Goal: Communication & Community: Answer question/provide support

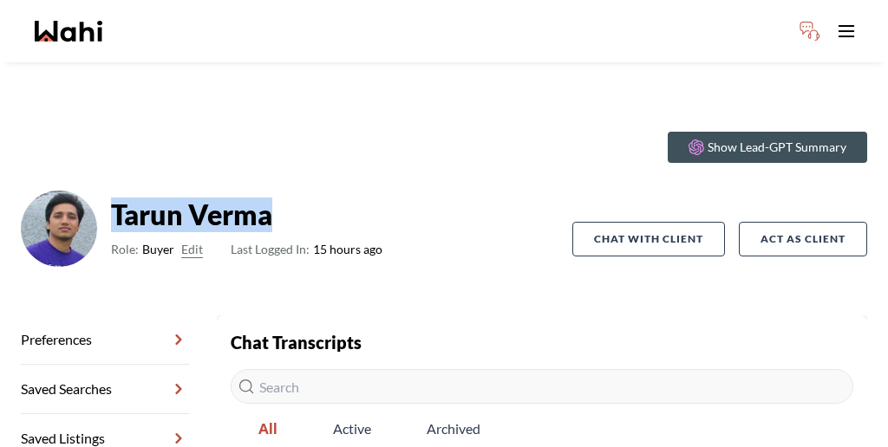
scroll to position [12, 0]
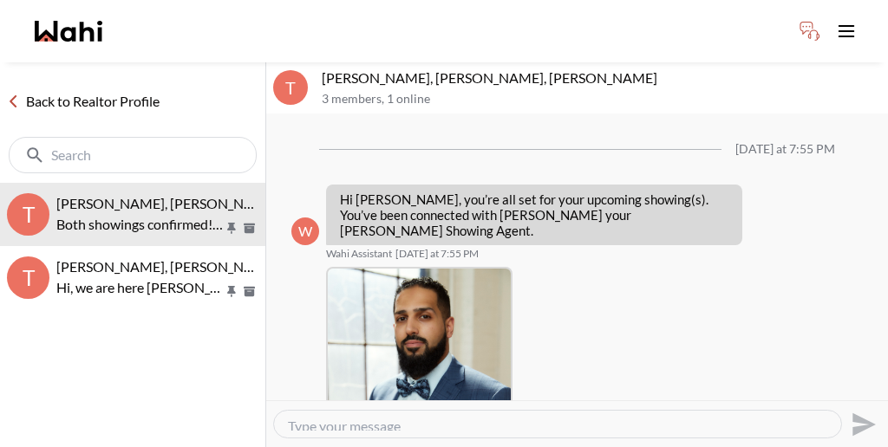
scroll to position [427, 0]
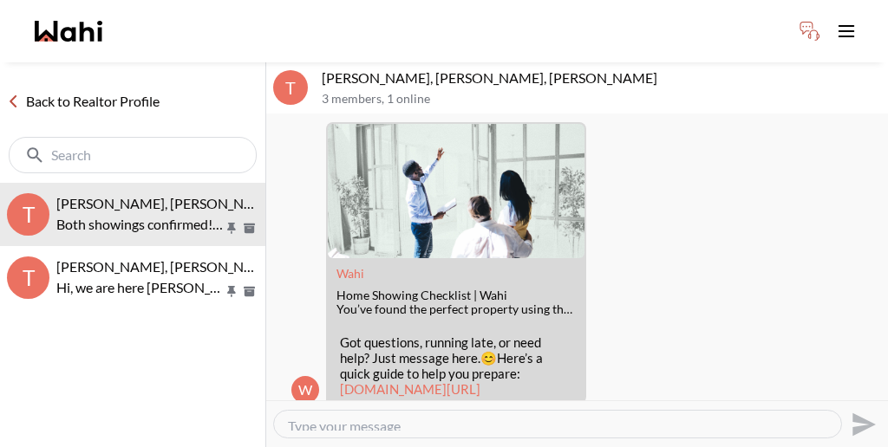
click at [72, 90] on link "Back to Realtor Profile" at bounding box center [83, 101] width 166 height 23
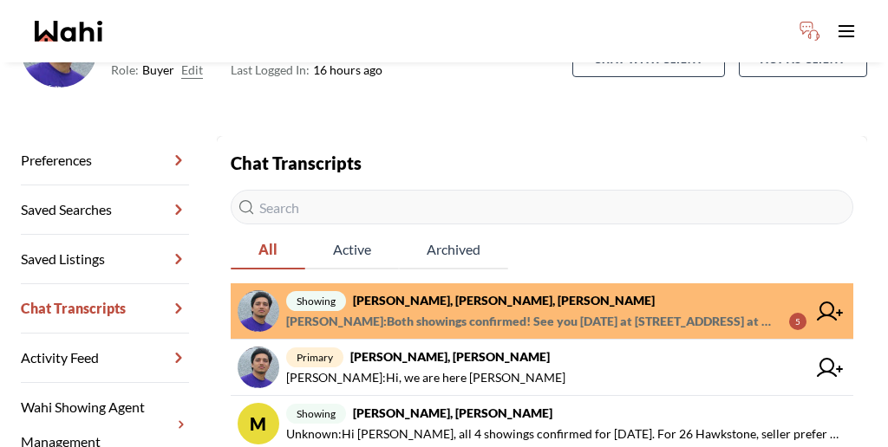
scroll to position [180, 0]
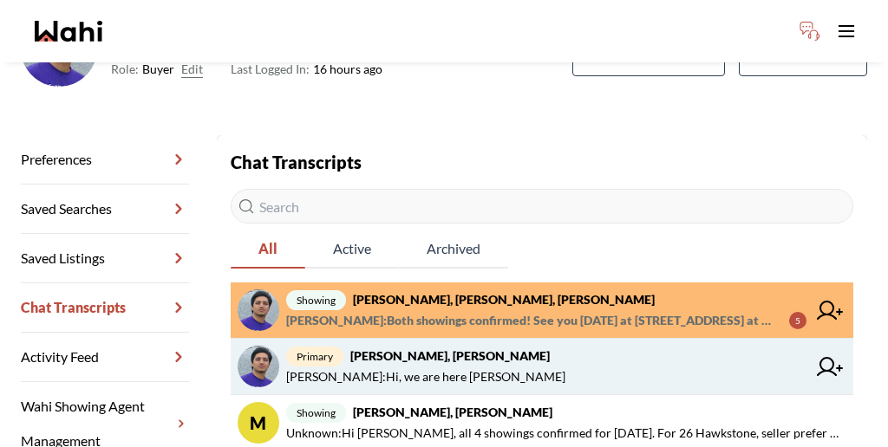
click at [422, 367] on span "Tarun Verma : Hi, we are here Faraz" at bounding box center [546, 377] width 520 height 21
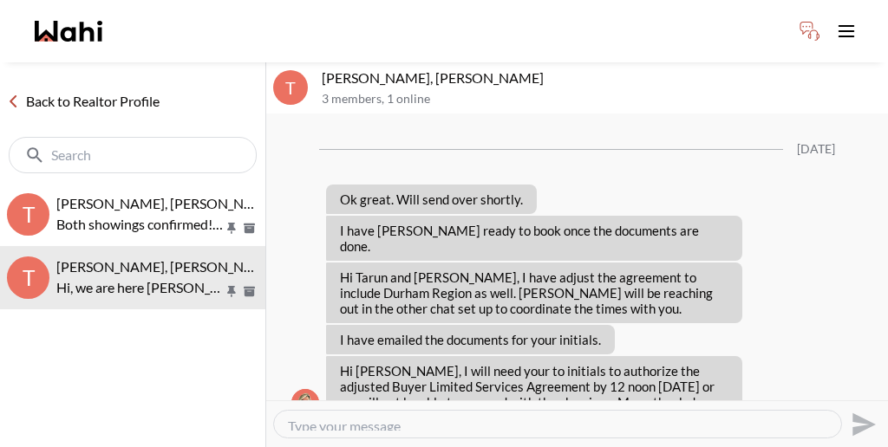
scroll to position [1454, 0]
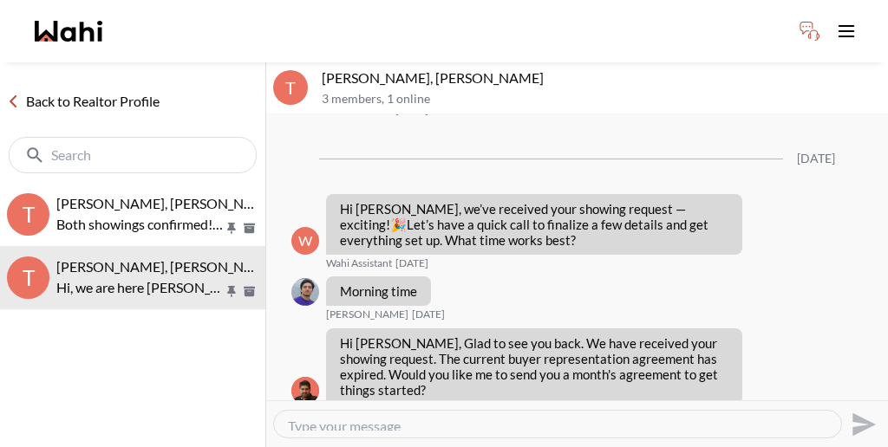
click at [100, 90] on link "Back to Realtor Profile" at bounding box center [83, 101] width 166 height 23
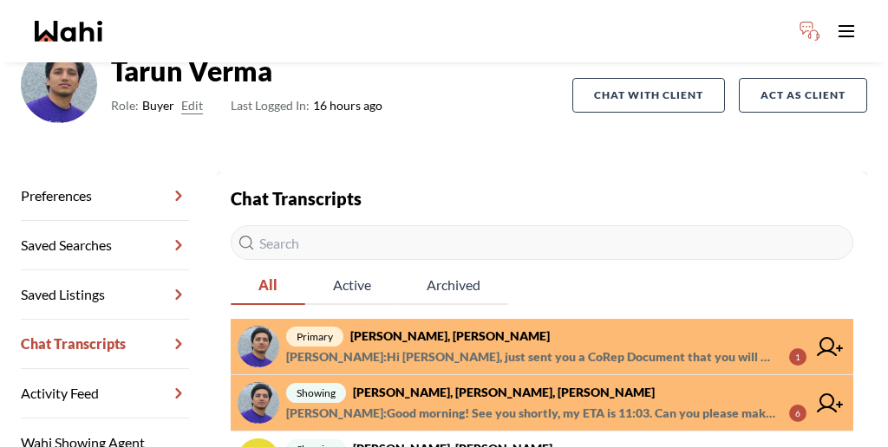
scroll to position [145, 0]
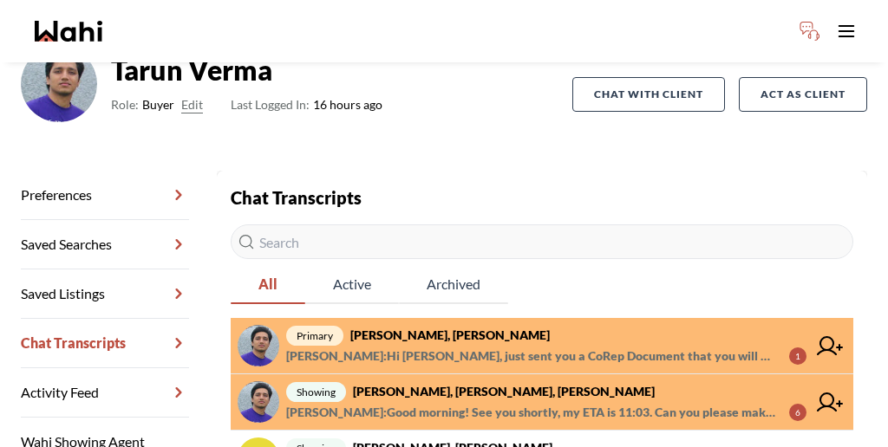
click at [529, 346] on span "Faraz Azam : Hi Tarun, just sent you a CoRep Document that you will need to sig…" at bounding box center [530, 356] width 489 height 21
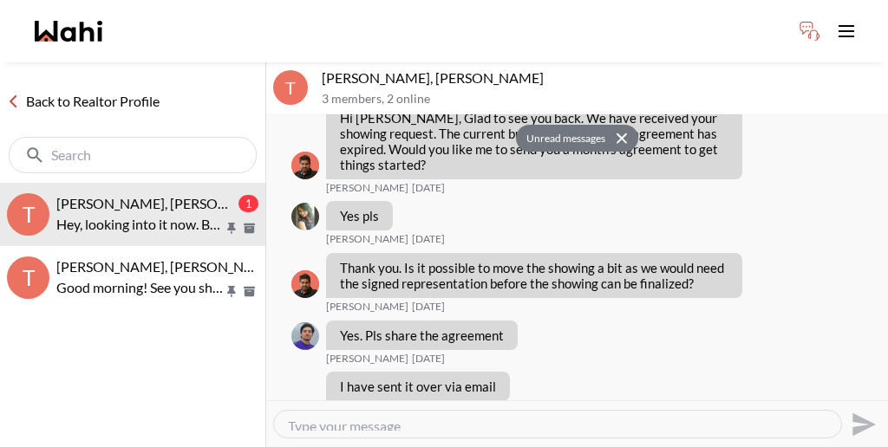
scroll to position [1648, 0]
click at [643, 326] on div "Select Reaction: Thumbs up" at bounding box center [646, 333] width 16 height 16
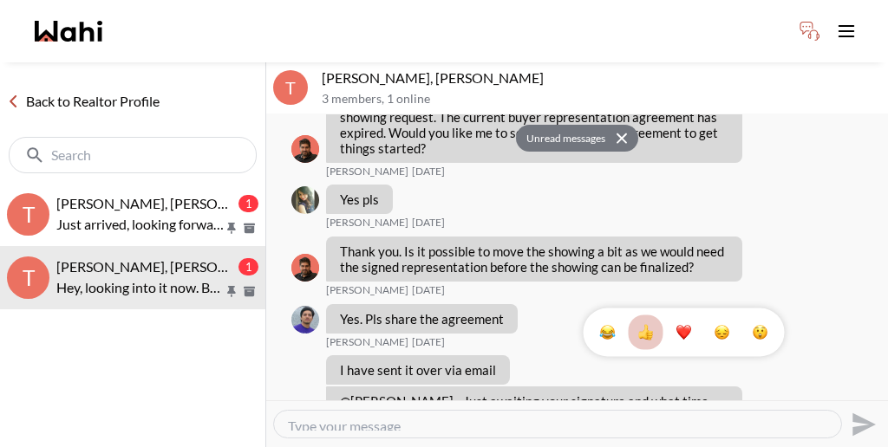
click at [704, 92] on p "3 members , 1 online" at bounding box center [601, 99] width 559 height 15
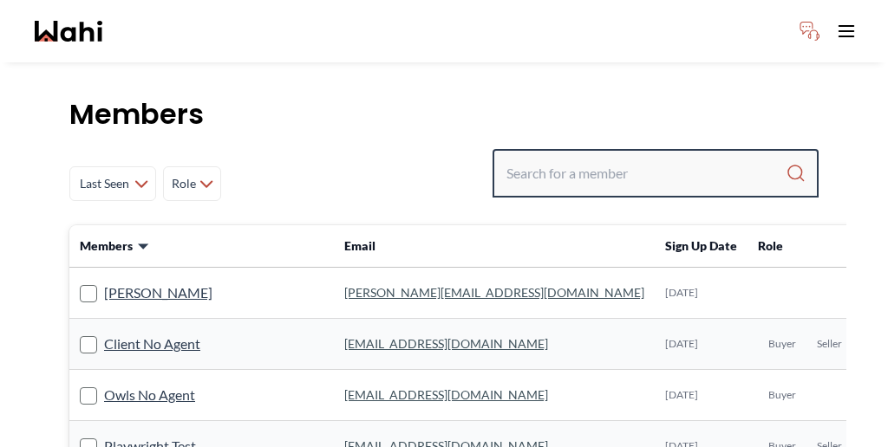
click at [649, 158] on input "Search input" at bounding box center [645, 173] width 279 height 31
paste input "[EMAIL_ADDRESS][DOMAIN_NAME]"
type input "[EMAIL_ADDRESS][DOMAIN_NAME]"
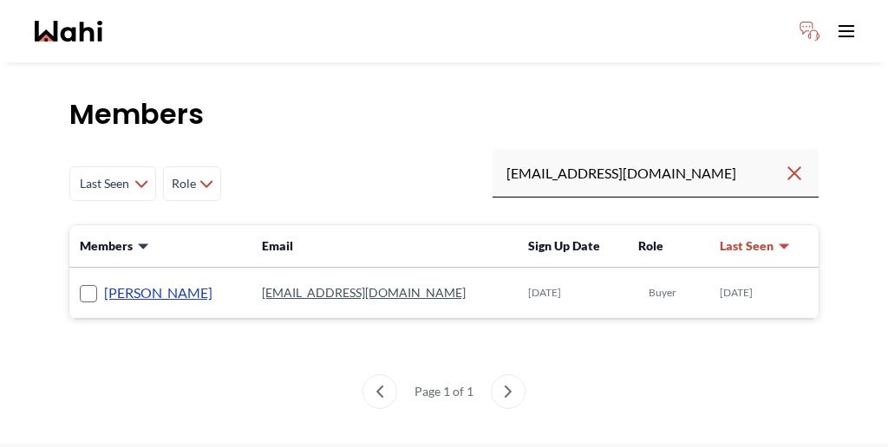
click at [104, 282] on link "[PERSON_NAME]" at bounding box center [158, 293] width 108 height 23
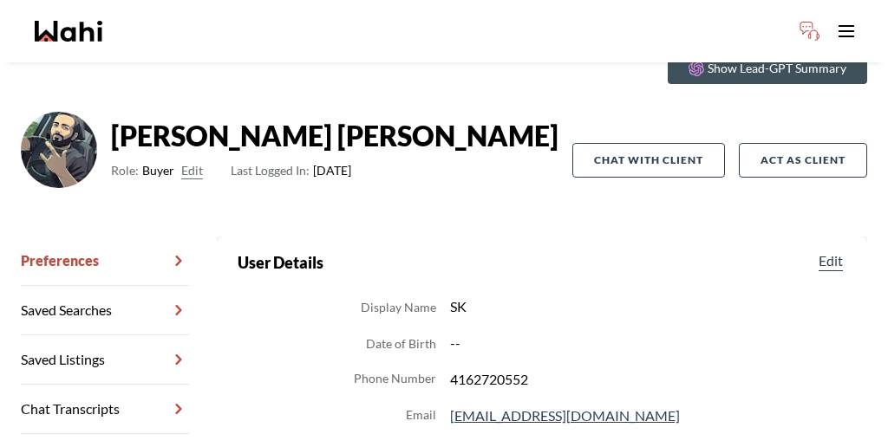
scroll to position [83, 0]
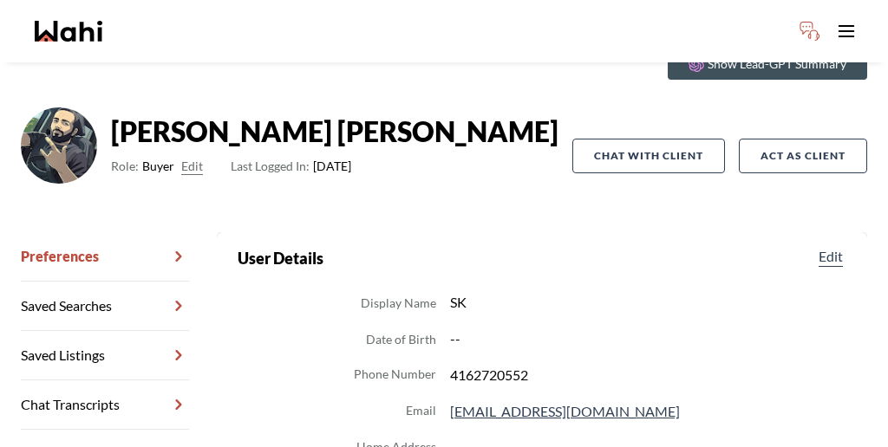
click at [115, 381] on link "Chat Transcripts" at bounding box center [105, 405] width 168 height 49
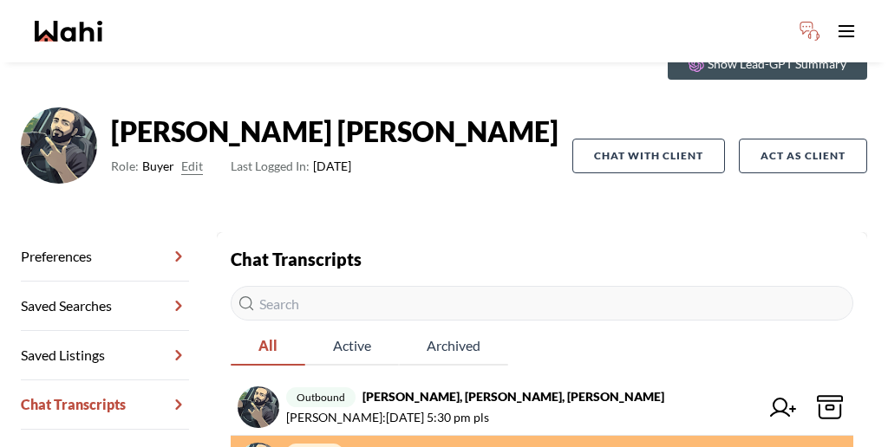
click at [433, 443] on span "primary [PERSON_NAME], [PERSON_NAME]" at bounding box center [546, 453] width 520 height 21
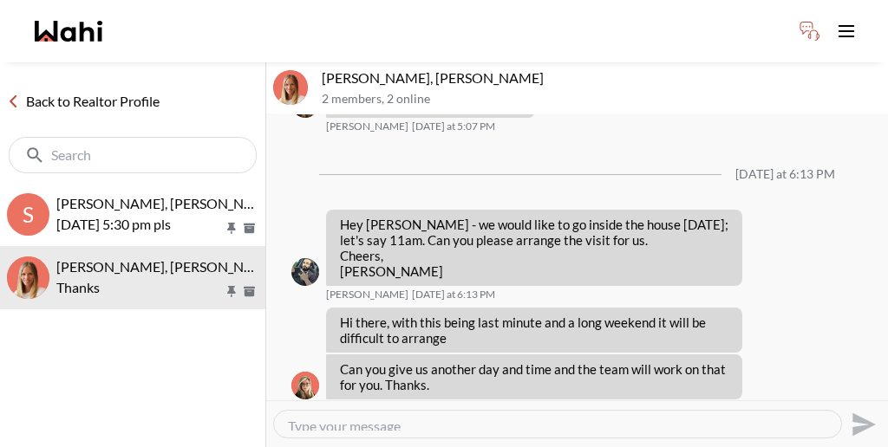
scroll to position [1256, 0]
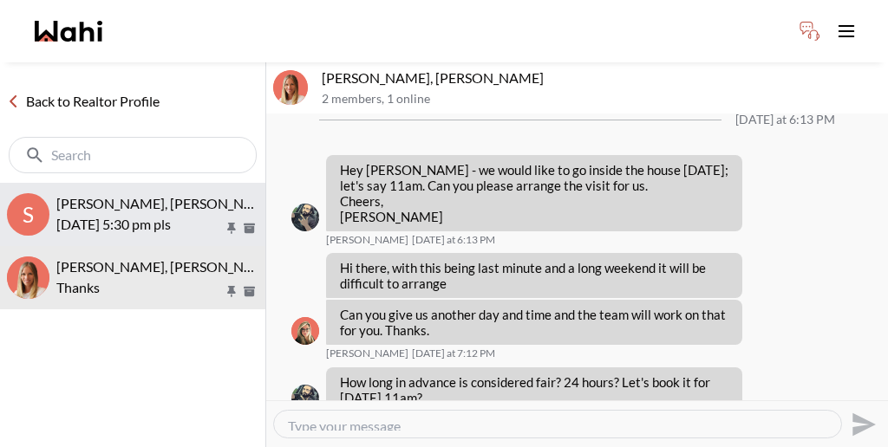
click at [79, 214] on p "[DATE] 5:30 pm pls" at bounding box center [139, 224] width 167 height 21
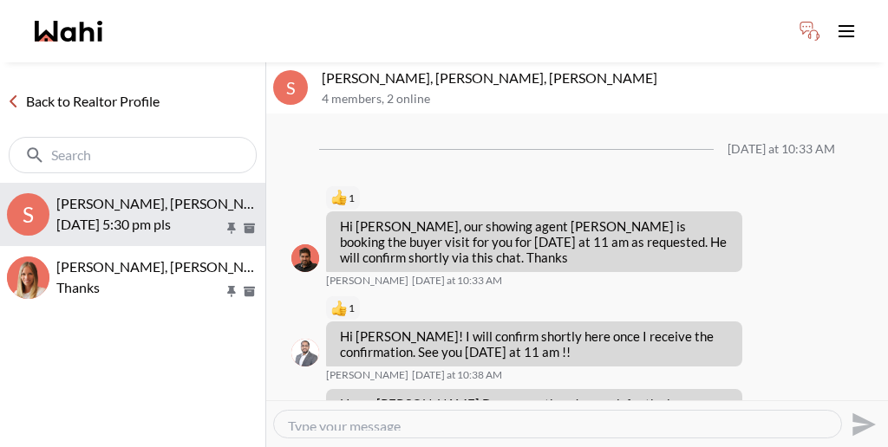
scroll to position [182, 0]
